Goal: Task Accomplishment & Management: Use online tool/utility

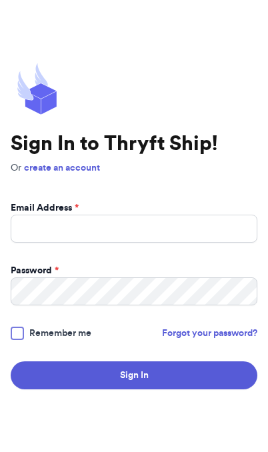
click at [146, 123] on div "Sign In to Thryft Ship! Or create an account Email Address * Password * Remembe…" at bounding box center [134, 226] width 247 height 327
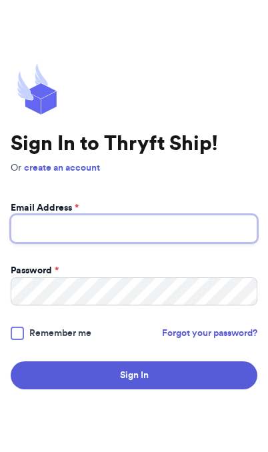
type input "[EMAIL_ADDRESS][DOMAIN_NAME]"
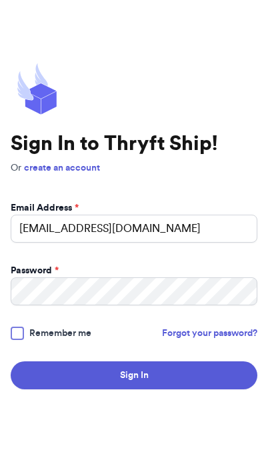
click at [134, 390] on button "Sign In" at bounding box center [134, 376] width 247 height 28
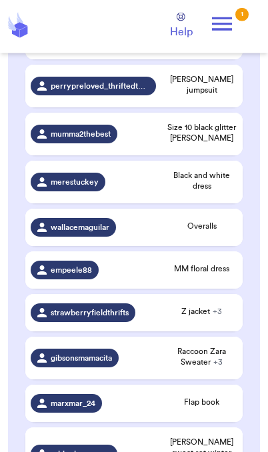
scroll to position [358, 0]
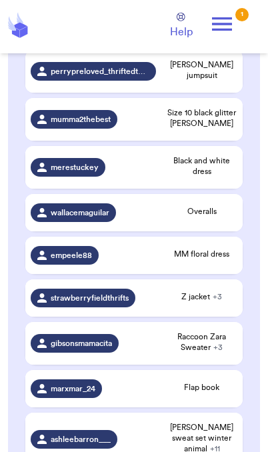
click at [145, 353] on div "gibsonsmamacita" at bounding box center [93, 343] width 125 height 19
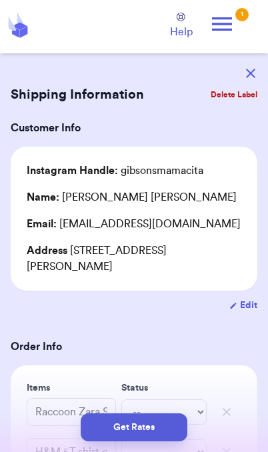
scroll to position [0, 0]
click at [247, 67] on button "button" at bounding box center [250, 73] width 29 height 29
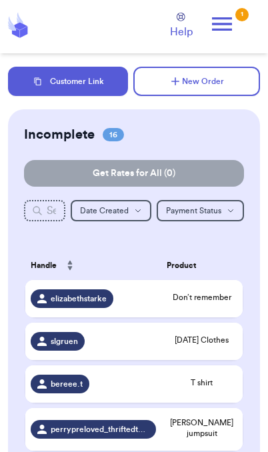
click at [98, 86] on button "Customer Link" at bounding box center [68, 81] width 120 height 29
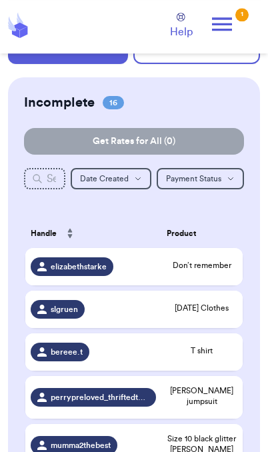
scroll to position [36, 0]
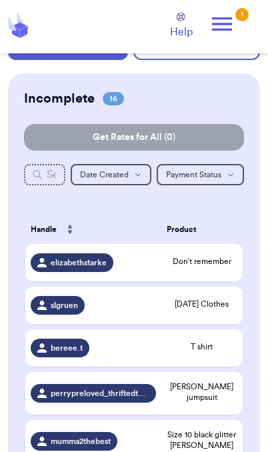
click at [89, 315] on div "slgruen" at bounding box center [93, 305] width 125 height 19
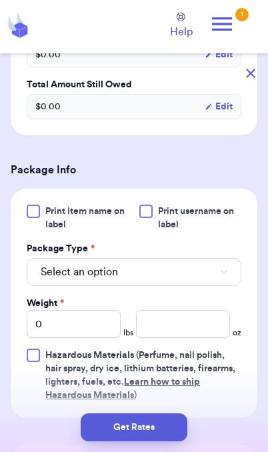
scroll to position [440, 0]
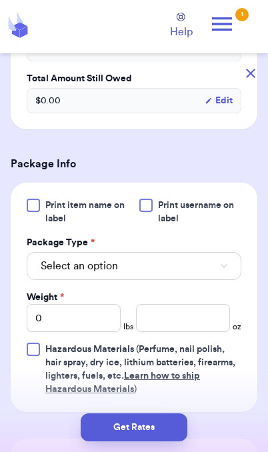
click at [208, 280] on button "Select an option" at bounding box center [134, 266] width 215 height 28
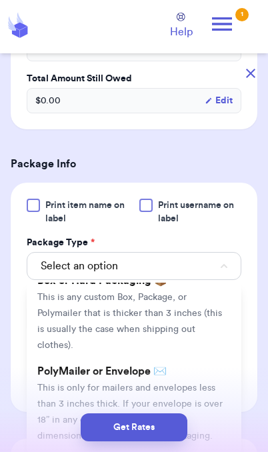
scroll to position [57, 0]
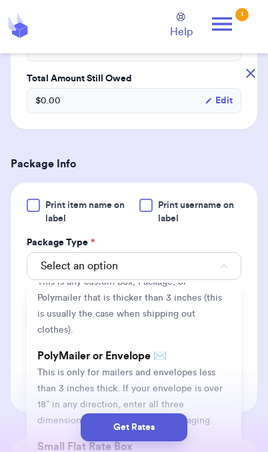
click at [201, 382] on span "This is only for mailers and envelopes less than 3 inches thick. If your envelo…" at bounding box center [129, 396] width 185 height 57
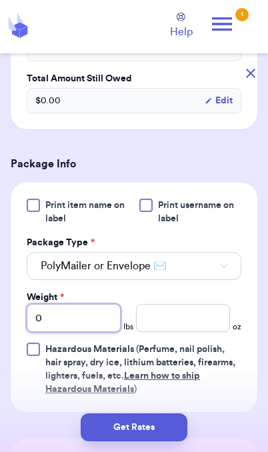
click at [98, 332] on input "0" at bounding box center [74, 318] width 94 height 28
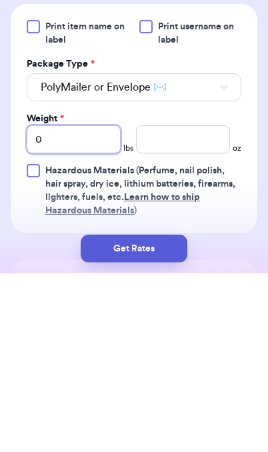
type input "02"
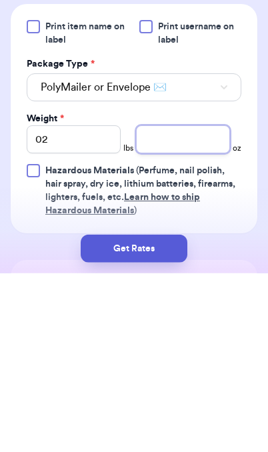
click at [193, 304] on input "number" at bounding box center [183, 318] width 94 height 28
type input "6"
click at [179, 414] on button "Get Rates" at bounding box center [134, 428] width 107 height 28
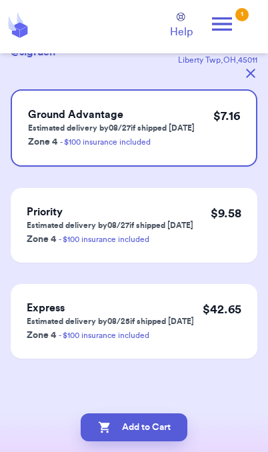
scroll to position [0, 0]
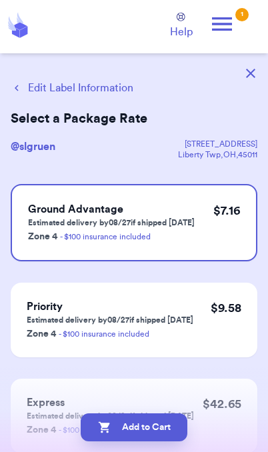
click at [165, 421] on button "Add to Cart" at bounding box center [134, 428] width 107 height 28
checkbox input "true"
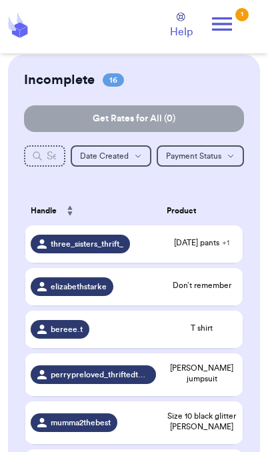
click at [218, 248] on span "[DATE] pants + 1" at bounding box center [202, 242] width 71 height 11
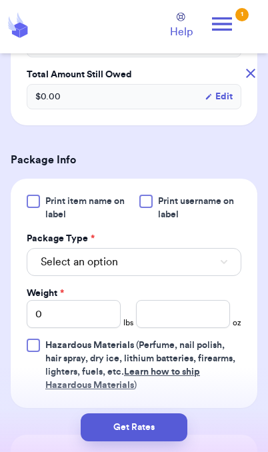
scroll to position [492, 0]
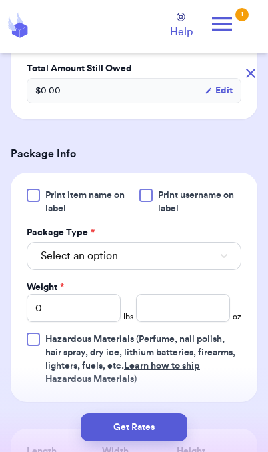
click at [211, 270] on button "Select an option" at bounding box center [134, 256] width 215 height 28
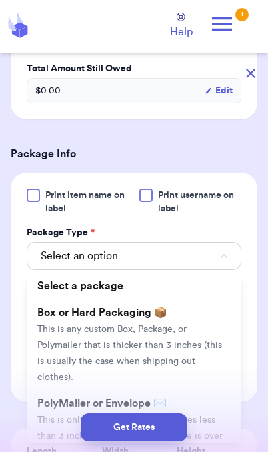
click at [218, 420] on div "Get Rates" at bounding box center [134, 428] width 247 height 28
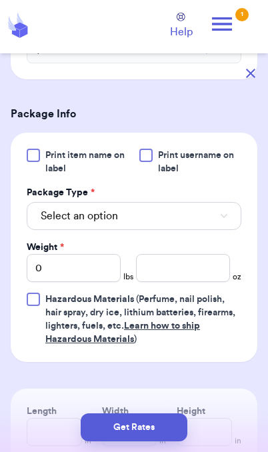
scroll to position [546, 0]
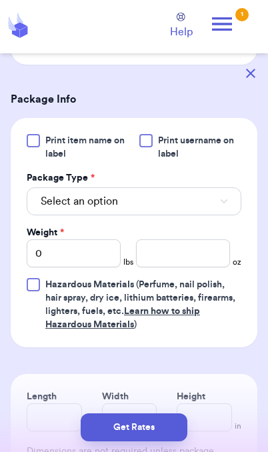
click at [213, 215] on button "Select an option" at bounding box center [134, 201] width 215 height 28
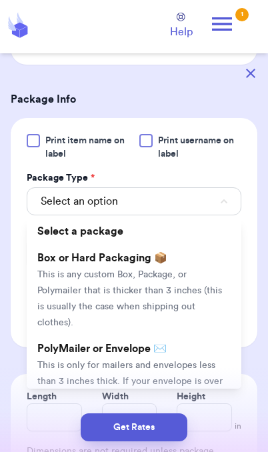
click at [197, 373] on li "PolyMailer or Envelope ✉️ This is only for mailers and envelopes less than 3 in…" at bounding box center [134, 380] width 215 height 91
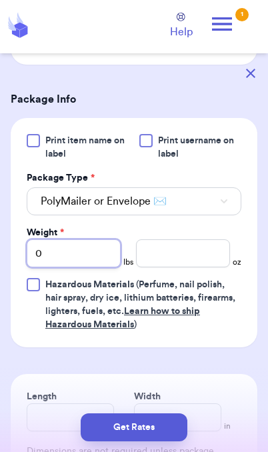
click at [99, 267] on input "0" at bounding box center [74, 253] width 94 height 28
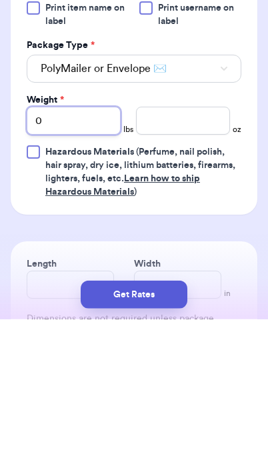
type input "01"
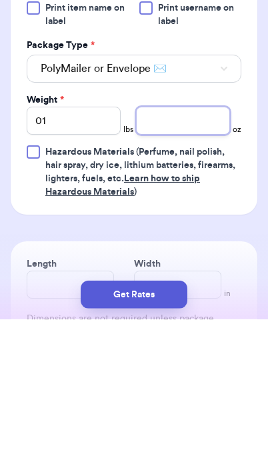
click at [190, 239] on input "number" at bounding box center [183, 253] width 94 height 28
type input "0.5"
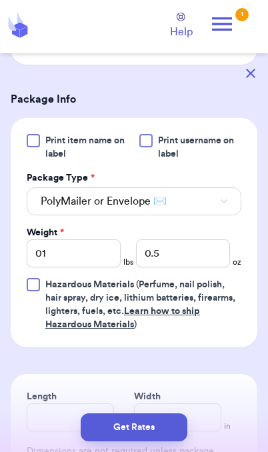
click at [161, 433] on button "Get Rates" at bounding box center [134, 428] width 107 height 28
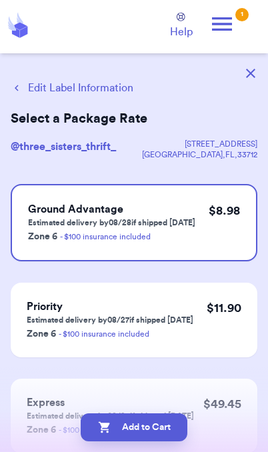
click at [172, 434] on button "Add to Cart" at bounding box center [134, 428] width 107 height 28
checkbox input "true"
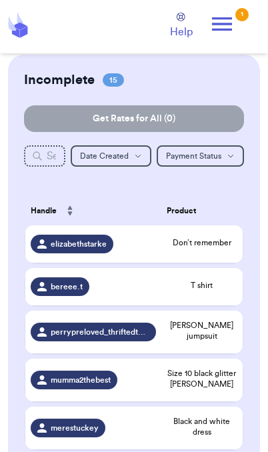
click at [213, 247] on span "Don’t remember" at bounding box center [202, 242] width 71 height 11
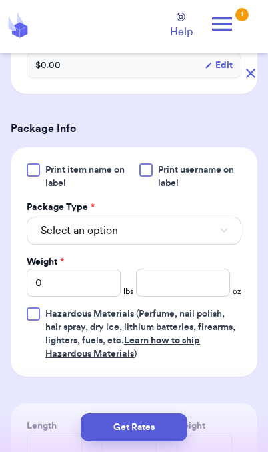
scroll to position [514, 0]
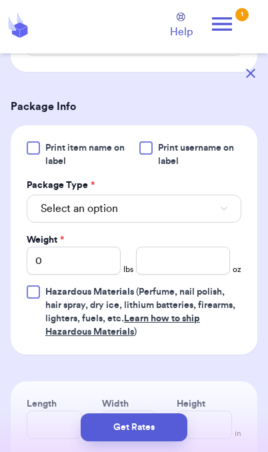
click at [214, 213] on button "Select an option" at bounding box center [134, 209] width 215 height 28
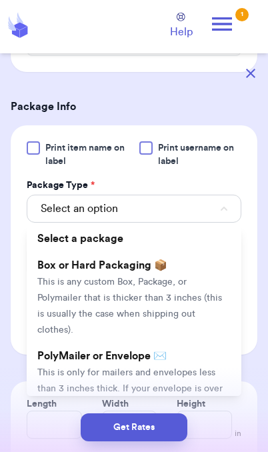
click at [195, 366] on li "PolyMailer or Envelope ✉️ This is only for mailers and envelopes less than 3 in…" at bounding box center [134, 388] width 215 height 91
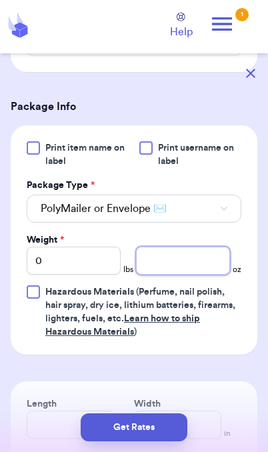
click at [187, 265] on input "number" at bounding box center [183, 261] width 94 height 28
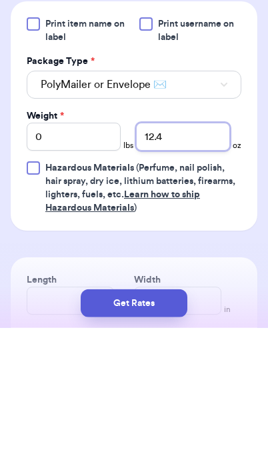
type input "12.4"
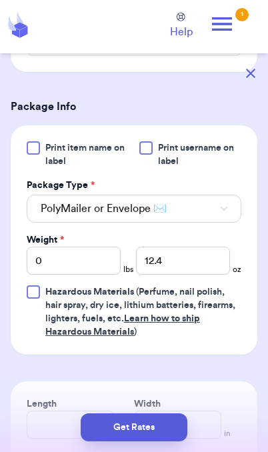
click at [171, 428] on button "Get Rates" at bounding box center [134, 428] width 107 height 28
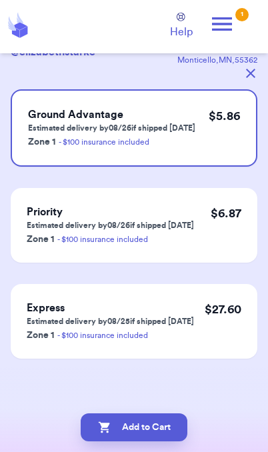
scroll to position [0, 0]
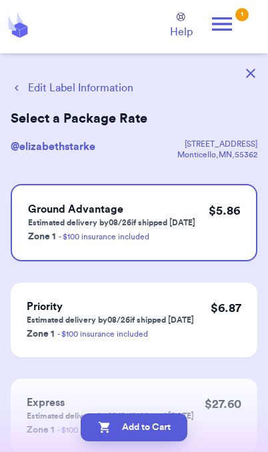
click at [169, 432] on button "Add to Cart" at bounding box center [134, 428] width 107 height 28
checkbox input "true"
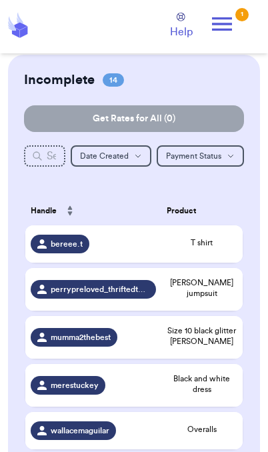
click at [217, 248] on span "T shirt" at bounding box center [202, 242] width 71 height 11
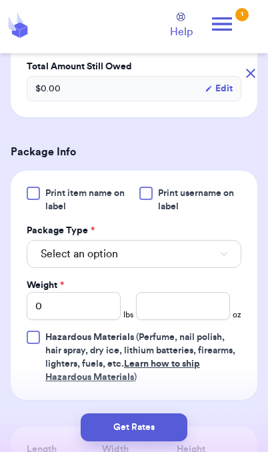
scroll to position [491, 0]
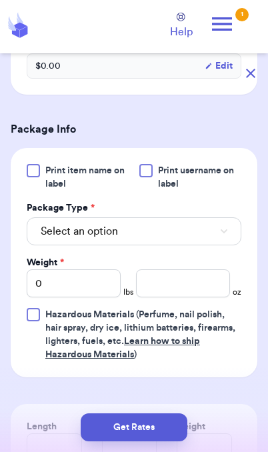
click at [212, 235] on button "Select an option" at bounding box center [134, 231] width 215 height 28
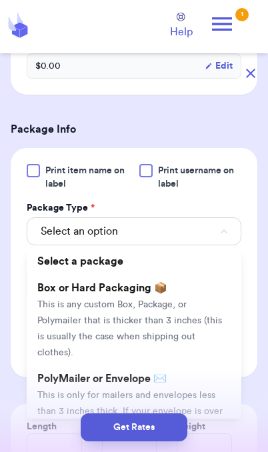
click at [179, 391] on span "This is only for mailers and envelopes less than 3 inches thick. If your envelo…" at bounding box center [129, 419] width 185 height 57
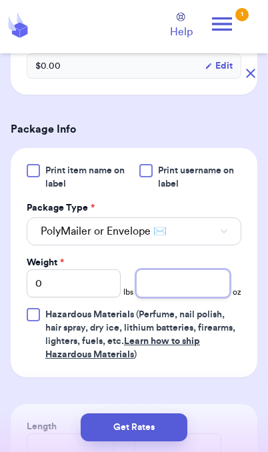
click at [187, 290] on input "number" at bounding box center [183, 283] width 94 height 28
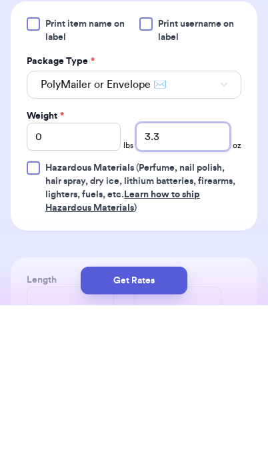
type input "3.3"
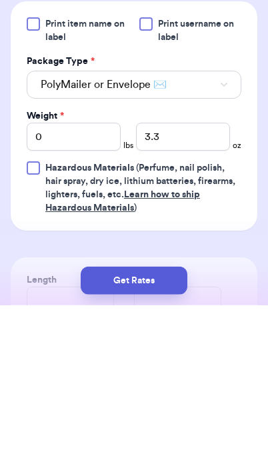
click at [115, 419] on button "Get Rates" at bounding box center [134, 428] width 107 height 28
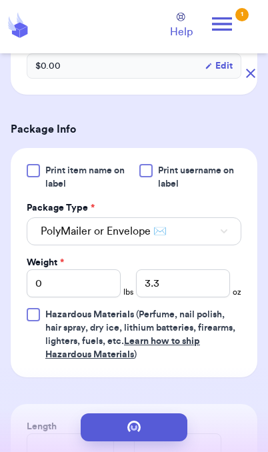
scroll to position [0, 0]
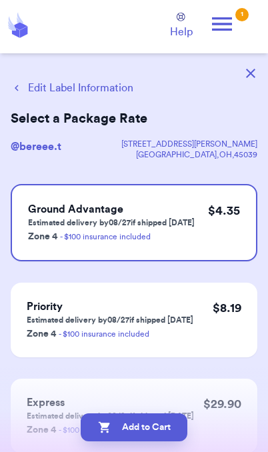
click at [167, 433] on button "Add to Cart" at bounding box center [134, 428] width 107 height 28
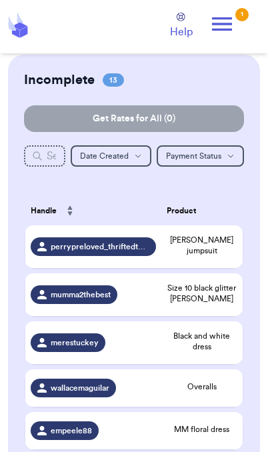
checkbox input "true"
click at [223, 304] on span "Size 10 black glitter [PERSON_NAME]" at bounding box center [202, 293] width 71 height 21
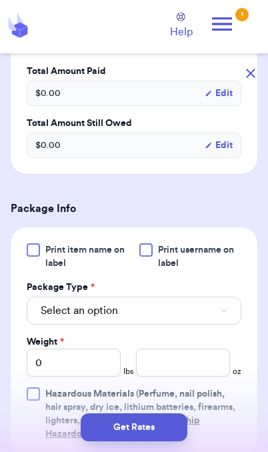
scroll to position [414, 0]
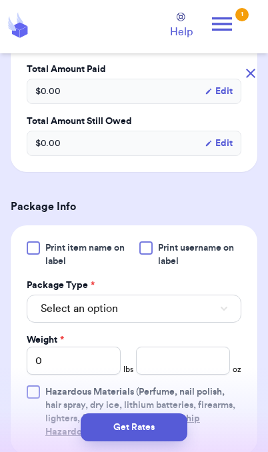
click at [173, 321] on button "Select an option" at bounding box center [134, 309] width 215 height 28
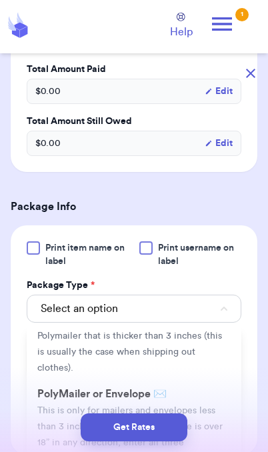
scroll to position [63, 0]
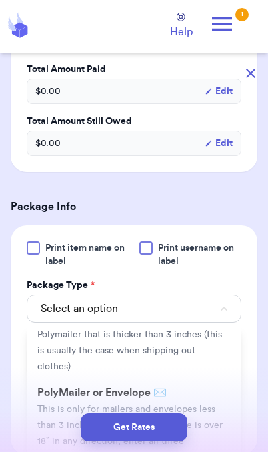
click at [50, 400] on li "PolyMailer or Envelope ✉️ This is only for mailers and envelopes less than 3 in…" at bounding box center [134, 425] width 215 height 91
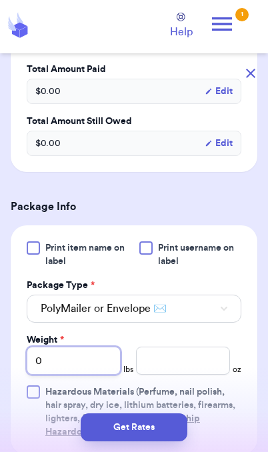
click at [76, 359] on input "0" at bounding box center [74, 361] width 94 height 28
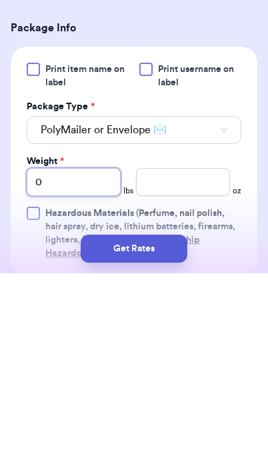
type input "01"
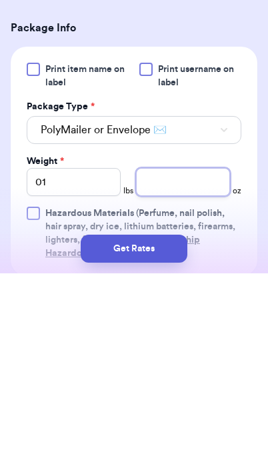
click at [196, 347] on input "number" at bounding box center [183, 361] width 94 height 28
type input "3"
click at [175, 414] on button "Get Rates" at bounding box center [134, 428] width 107 height 28
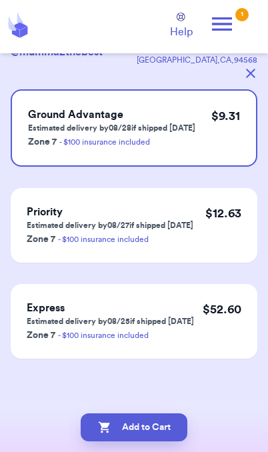
scroll to position [0, 0]
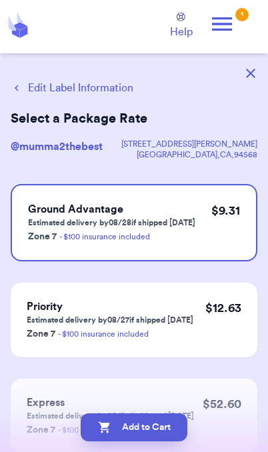
click at [166, 432] on button "Add to Cart" at bounding box center [134, 428] width 107 height 28
checkbox input "true"
